Goal: Task Accomplishment & Management: Manage account settings

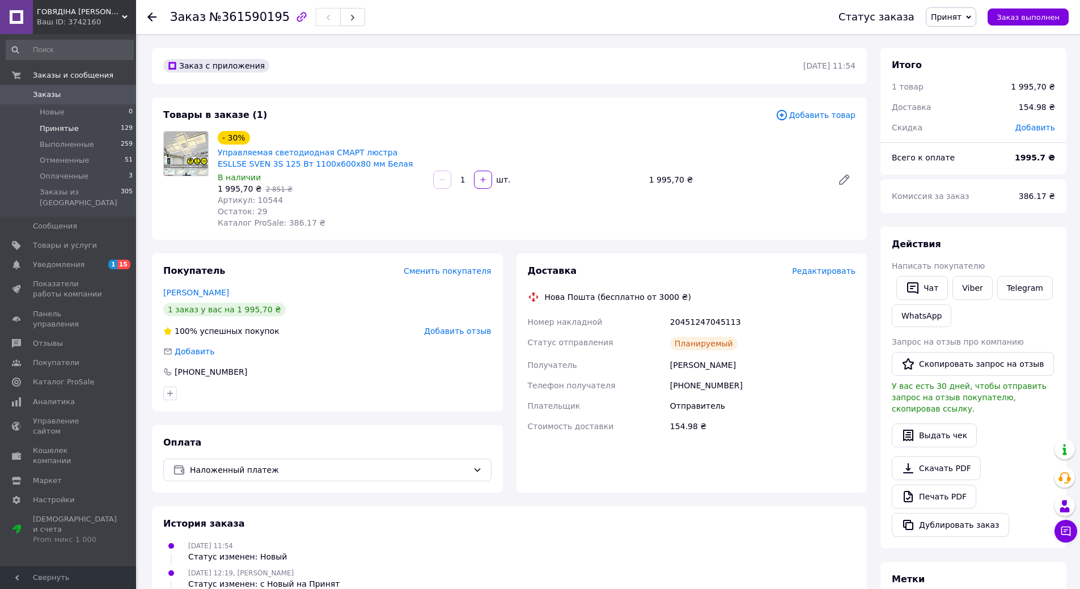
click at [61, 128] on span "Принятые" at bounding box center [59, 129] width 39 height 10
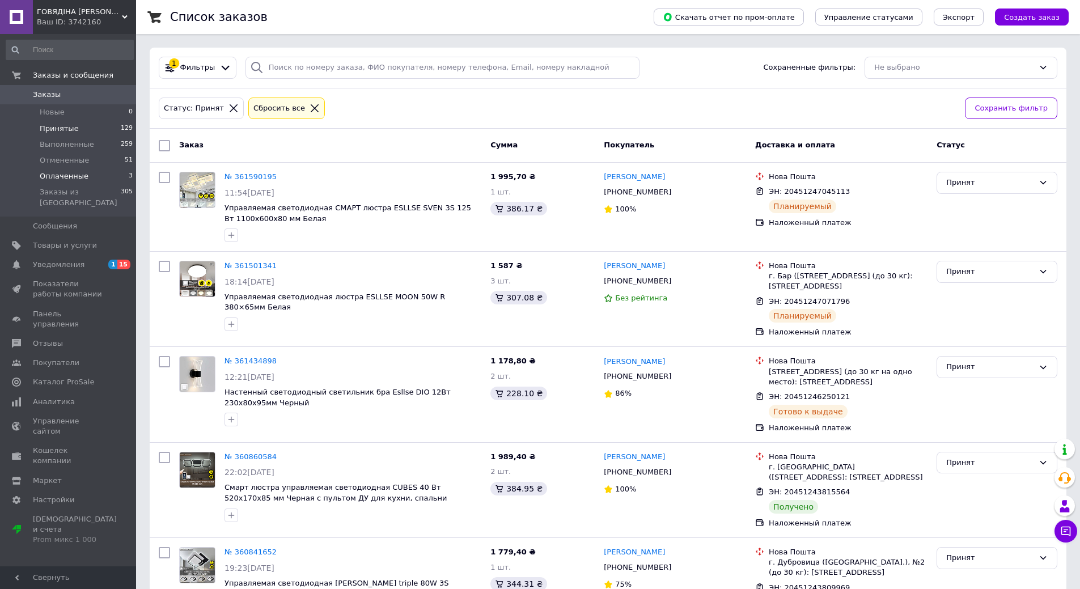
click at [69, 181] on span "Оплаченные" at bounding box center [64, 176] width 49 height 10
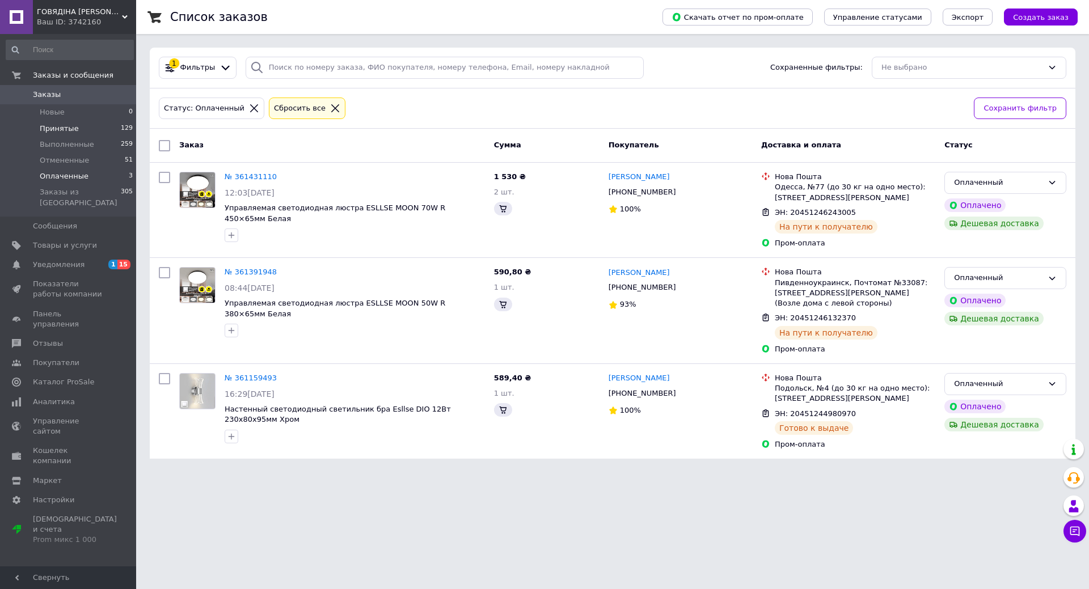
click at [58, 124] on span "Принятые" at bounding box center [59, 129] width 39 height 10
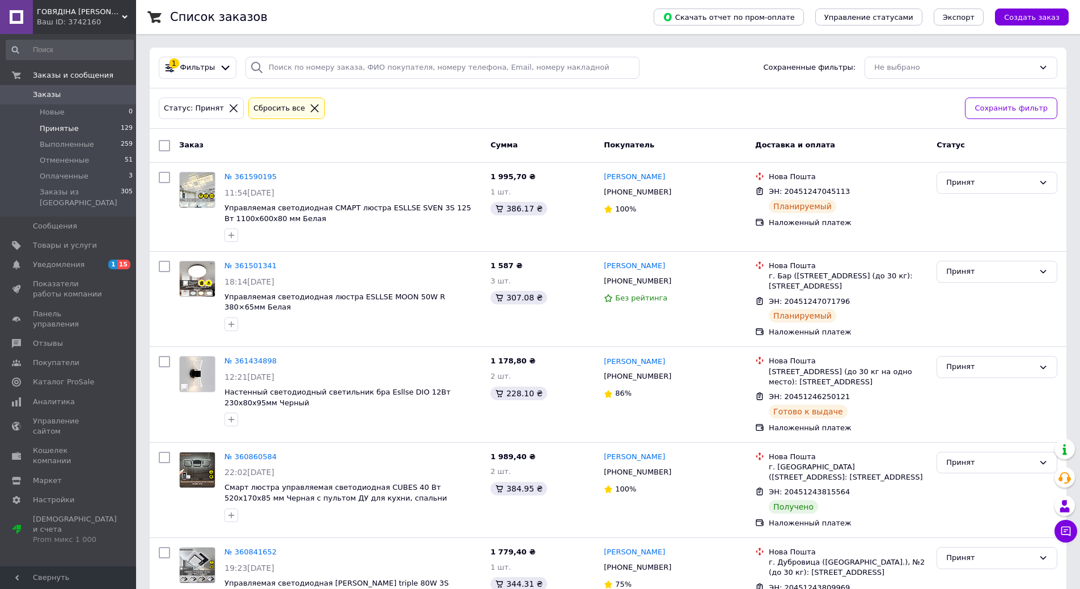
click at [79, 129] on li "Принятые 129" at bounding box center [70, 129] width 140 height 16
